Goal: Transaction & Acquisition: Download file/media

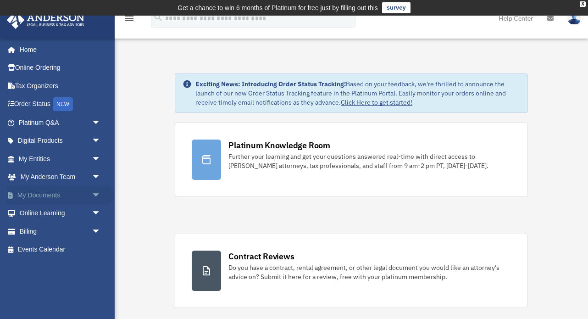
click at [56, 191] on link "My Documents arrow_drop_down" at bounding box center [60, 195] width 108 height 18
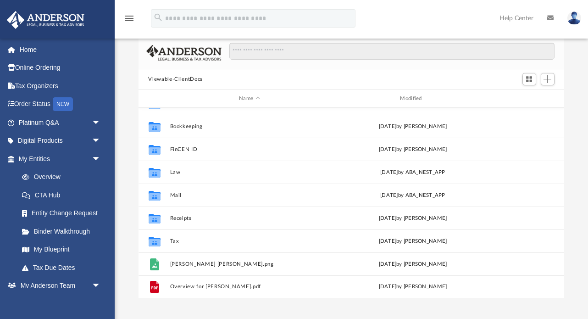
scroll to position [67, 0]
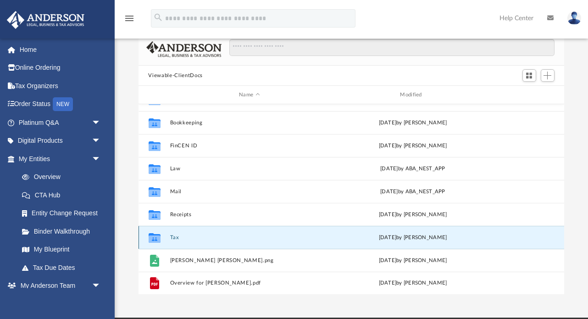
click at [172, 236] on button "Tax" at bounding box center [249, 237] width 159 height 6
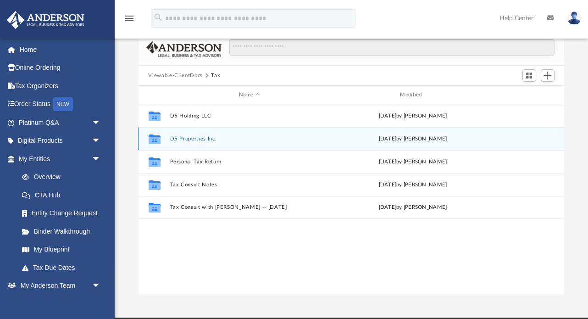
click at [192, 139] on button "D5 Properties Inc." at bounding box center [249, 139] width 159 height 6
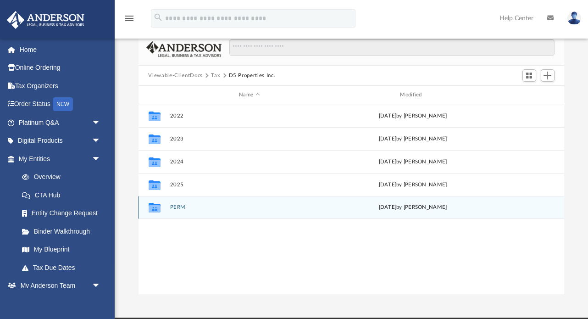
click at [166, 207] on div "Collaborated Folder PERM Sat Jul 12 2025 by Jonathan Davis" at bounding box center [351, 207] width 426 height 23
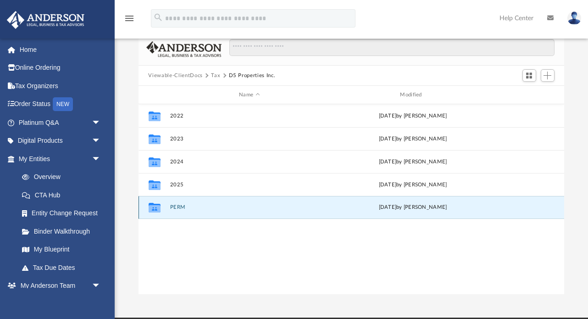
click at [166, 207] on div "Collaborated Folder PERM Sat Jul 12 2025 by Jonathan Davis" at bounding box center [351, 207] width 426 height 23
click at [145, 207] on div "Collaborated Folder" at bounding box center [154, 207] width 23 height 15
click at [178, 206] on button "PERM" at bounding box center [249, 207] width 159 height 6
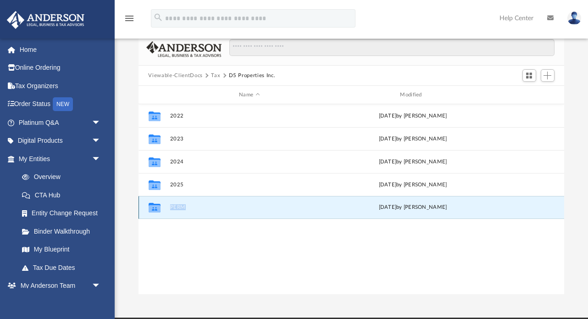
click at [178, 206] on button "PERM" at bounding box center [249, 207] width 159 height 6
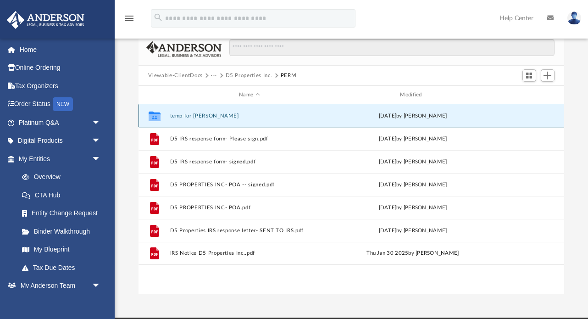
click at [183, 115] on button "temp for Danielle" at bounding box center [249, 116] width 159 height 6
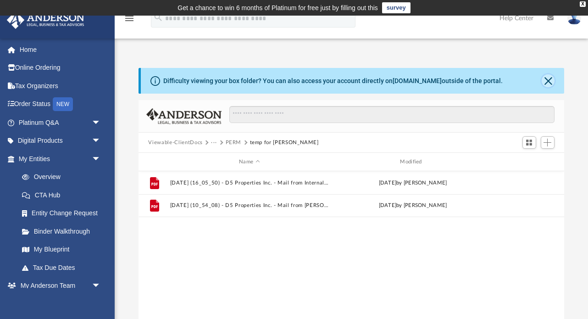
click at [547, 83] on button "Close" at bounding box center [547, 80] width 13 height 13
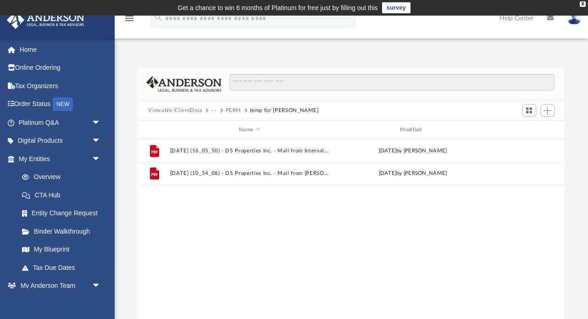
click at [186, 112] on button "Viewable-ClientDocs" at bounding box center [175, 110] width 54 height 8
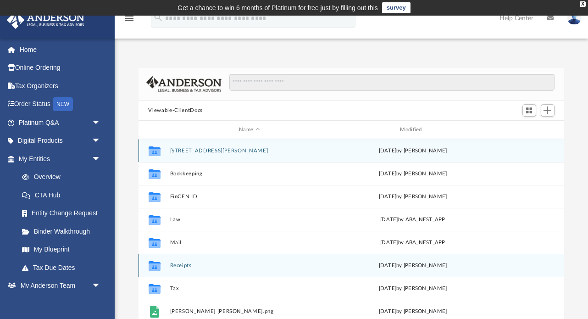
scroll to position [16, 0]
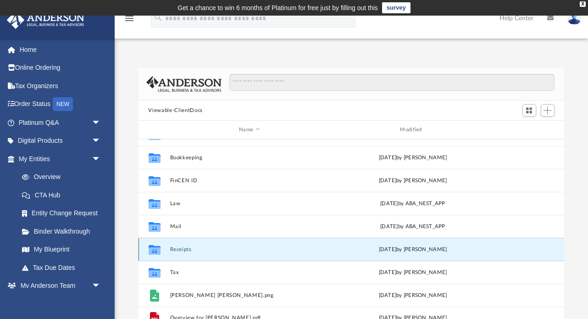
click at [185, 247] on button "Receipts" at bounding box center [249, 249] width 159 height 6
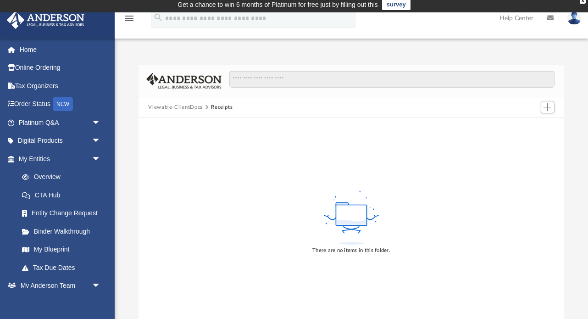
scroll to position [0, 0]
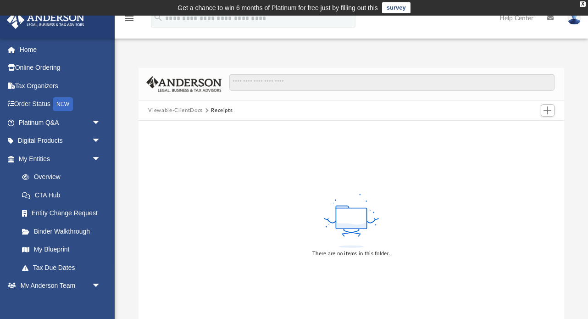
click at [192, 110] on button "Viewable-ClientDocs" at bounding box center [175, 110] width 54 height 8
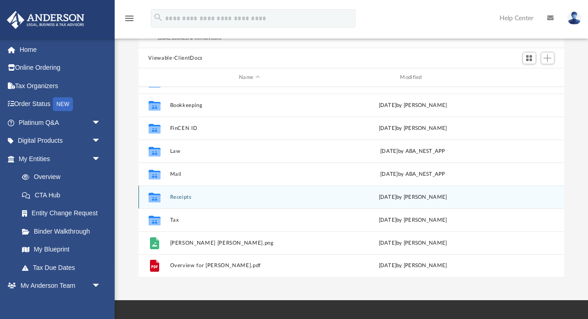
scroll to position [54, 0]
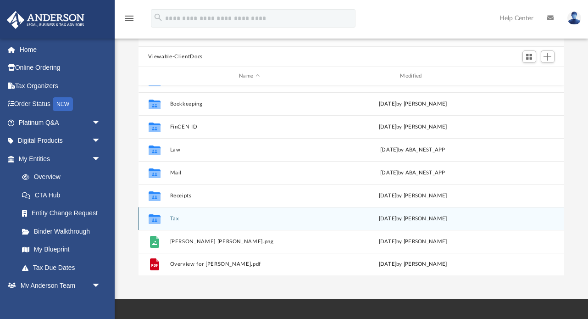
click at [164, 217] on div "Collaborated Folder" at bounding box center [154, 218] width 23 height 15
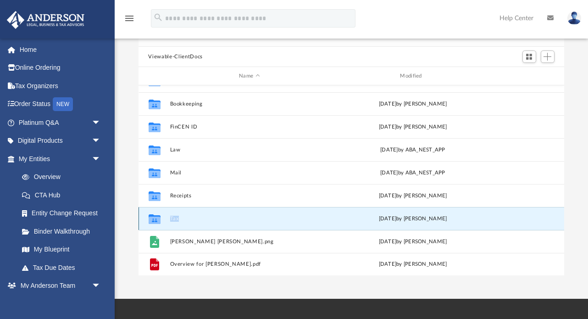
click at [164, 217] on div "Collaborated Folder" at bounding box center [154, 218] width 23 height 15
click at [175, 219] on button "Tax" at bounding box center [249, 218] width 159 height 6
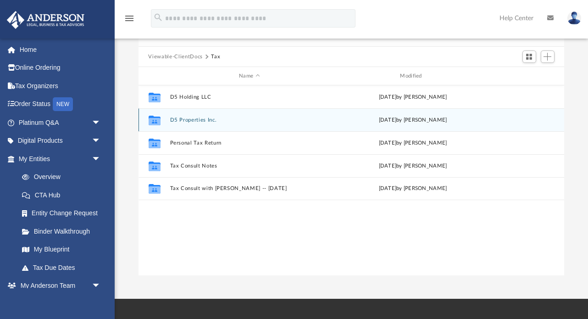
click at [207, 119] on button "D5 Properties Inc." at bounding box center [249, 120] width 159 height 6
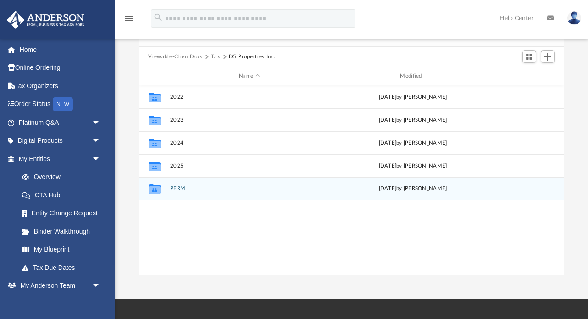
click at [174, 188] on button "PERM" at bounding box center [249, 188] width 159 height 6
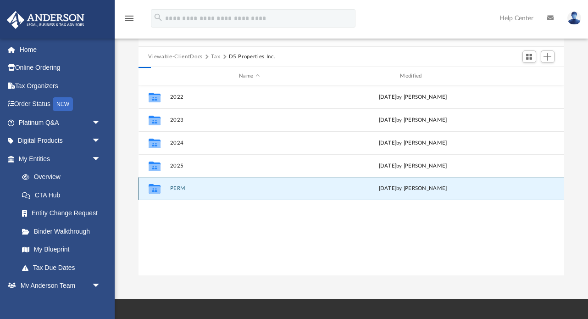
click at [174, 188] on button "PERM" at bounding box center [249, 188] width 159 height 6
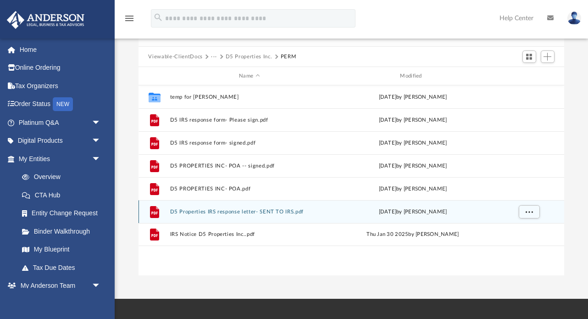
click at [235, 210] on button "D5 Properties IRS response letter- SENT TO IRS.pdf" at bounding box center [249, 212] width 159 height 6
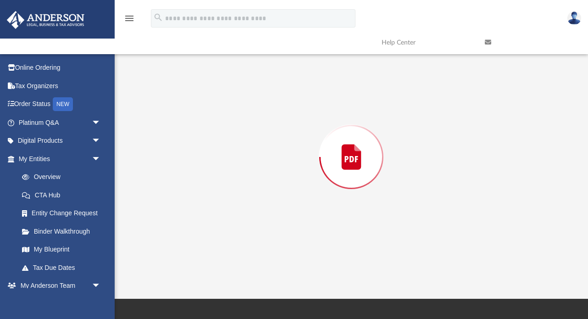
click at [235, 210] on div "Preview" at bounding box center [351, 156] width 426 height 236
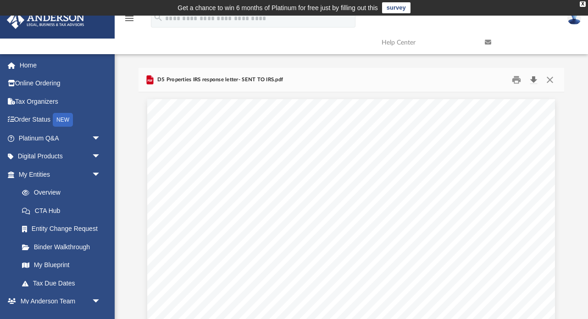
click at [532, 80] on button "Download" at bounding box center [533, 80] width 16 height 14
